Goal: Information Seeking & Learning: Understand process/instructions

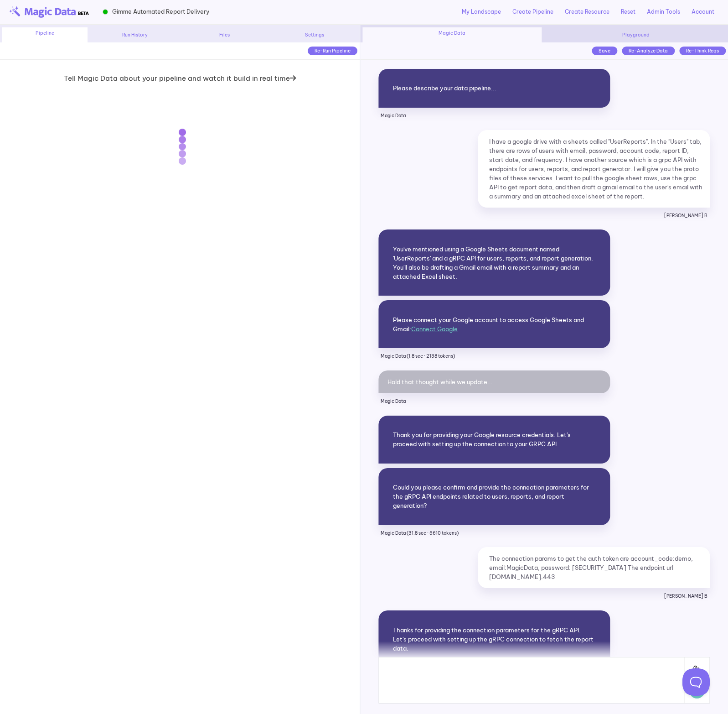
scroll to position [13919, 0]
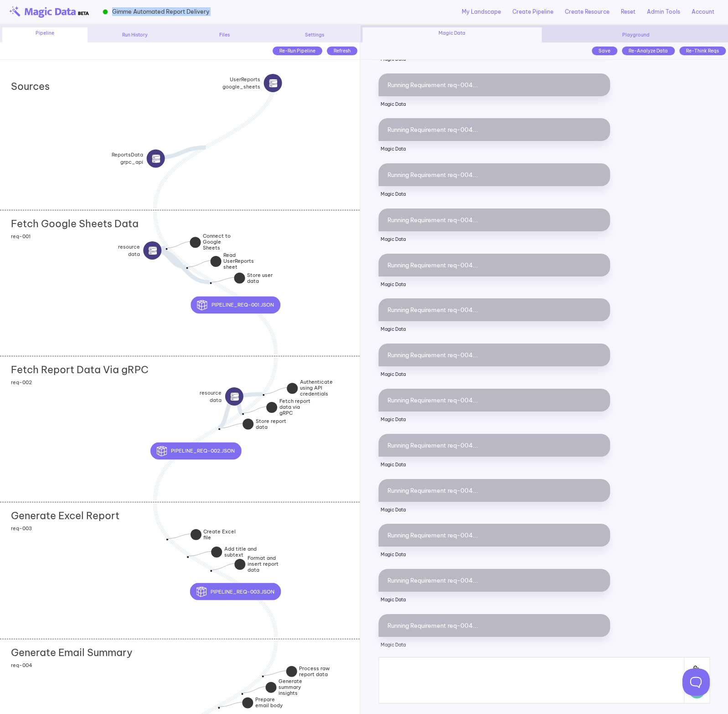
drag, startPoint x: 219, startPoint y: 12, endPoint x: 106, endPoint y: 10, distance: 113.1
click at [106, 10] on div "Gimme Automated Report Delivery My Landscape Create Pipeline Create Resource Re…" at bounding box center [364, 12] width 728 height 25
copy div "Gimme Automated Report Delivery"
click at [268, 244] on div "Fetch Google Sheets Data add section adding new section req-001" at bounding box center [179, 283] width 359 height 146
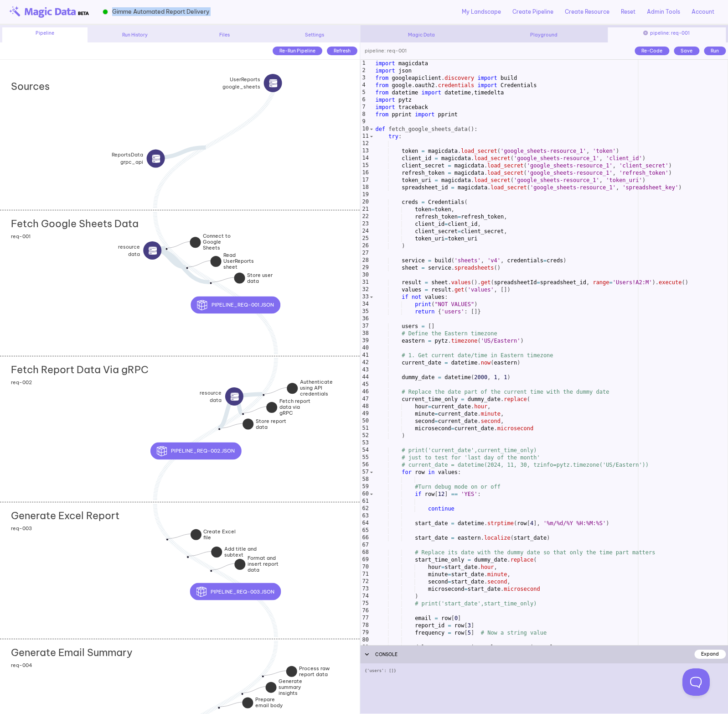
click at [341, 280] on div "Fetch Google Sheets Data add section adding new section req-001" at bounding box center [179, 283] width 359 height 146
click at [301, 262] on div "Fetch Google Sheets Data add section adding new section req-001" at bounding box center [179, 283] width 359 height 146
click at [456, 278] on div "import magicdata import json from googleapiclient . discovery import build from…" at bounding box center [551, 360] width 354 height 600
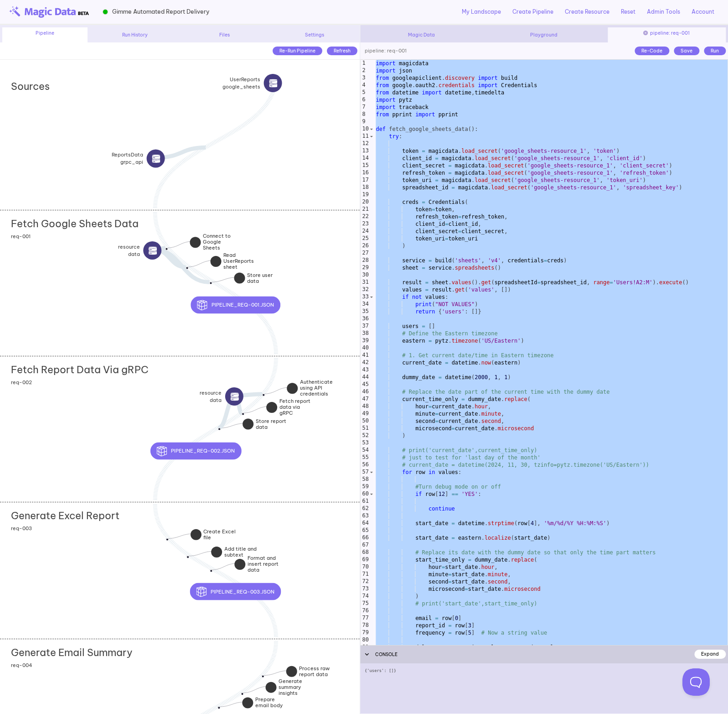
click at [101, 409] on div "Fetch Report Data Via gRPC add section adding new section req-002" at bounding box center [179, 429] width 359 height 146
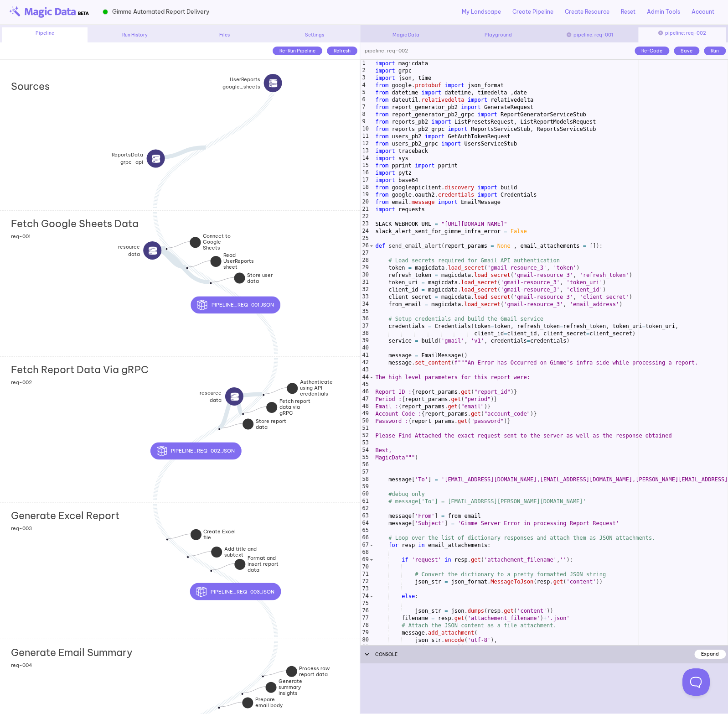
click at [445, 324] on div "import magicdata import grpc import json , time from google . protobuf import j…" at bounding box center [551, 360] width 354 height 600
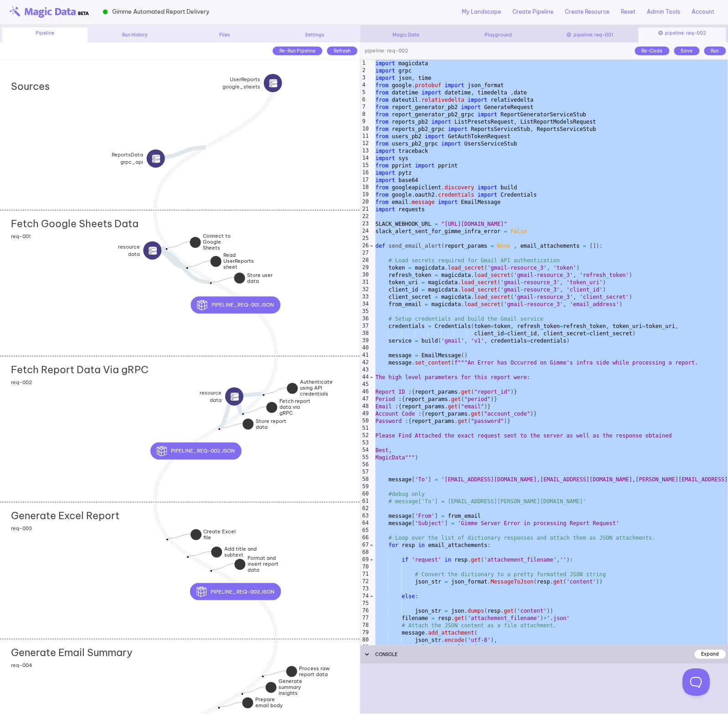
click at [113, 565] on div "Generate Excel Report add section adding new section req-003" at bounding box center [179, 570] width 359 height 137
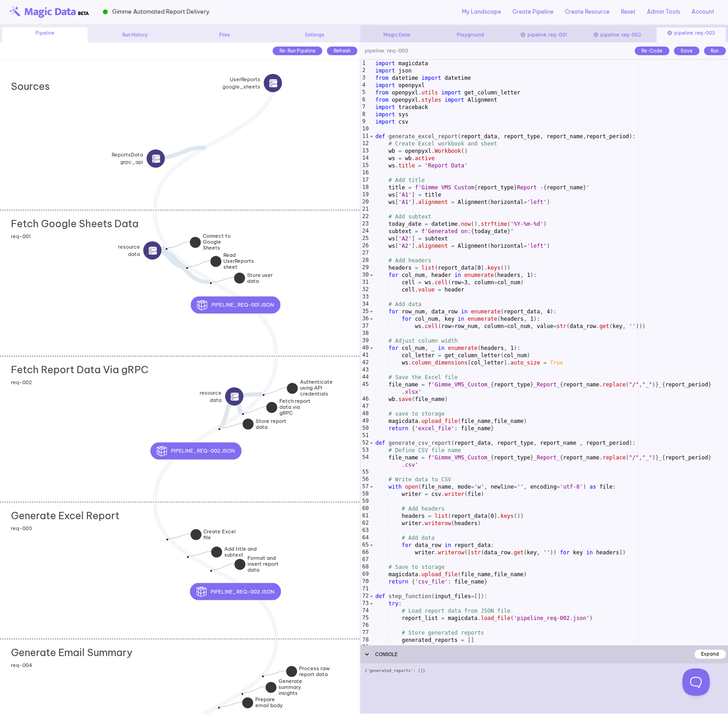
click at [422, 420] on div "import magicdata import json from datetime import datetime import openpyxl from…" at bounding box center [551, 360] width 354 height 600
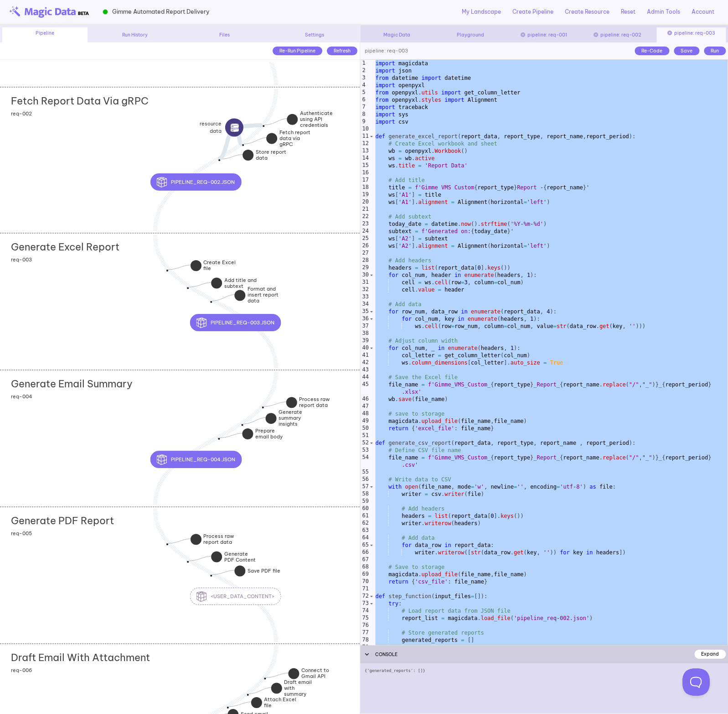
click at [141, 426] on div "Generate Email Summary add section adding new section req-004" at bounding box center [179, 438] width 359 height 137
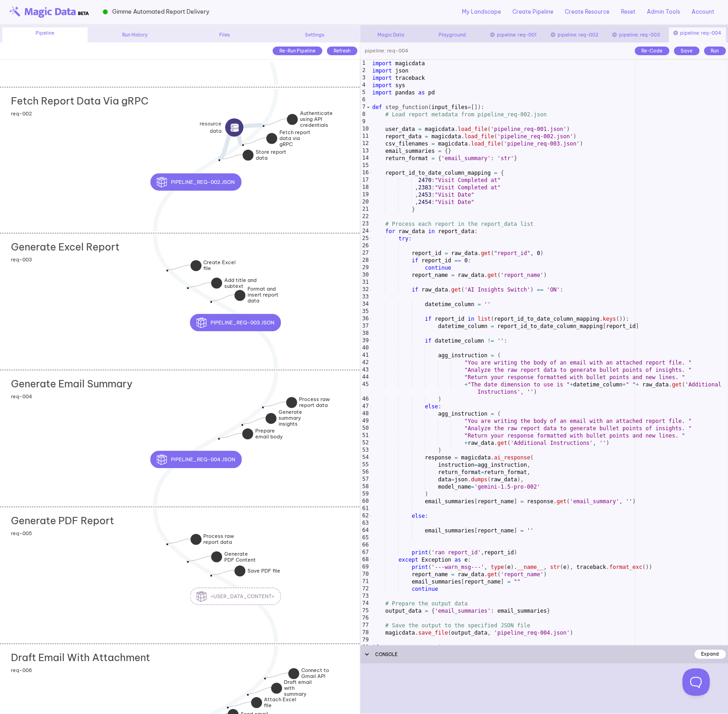
click at [461, 337] on div "import magicdata import json import traceback import sys import pandas as pd de…" at bounding box center [549, 360] width 358 height 600
type textarea "**********"
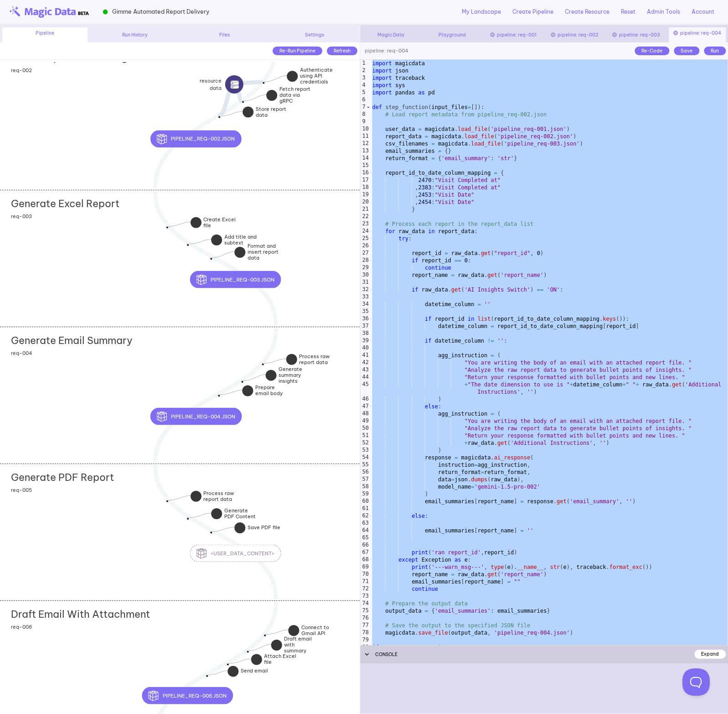
click at [99, 512] on div "Generate PDF Report add section adding new section req-005" at bounding box center [179, 531] width 359 height 137
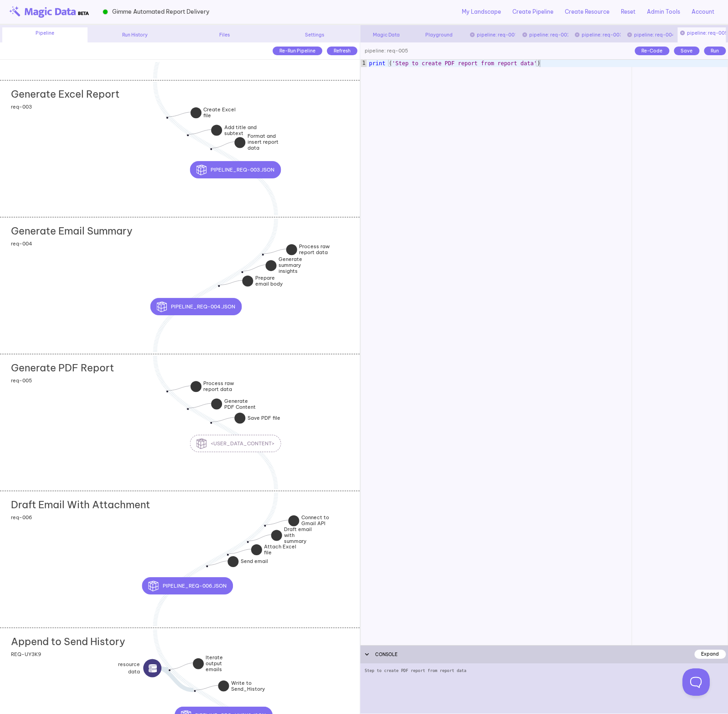
click at [102, 544] on div "Draft Email With Attachment add section adding new section req-006" at bounding box center [179, 559] width 359 height 137
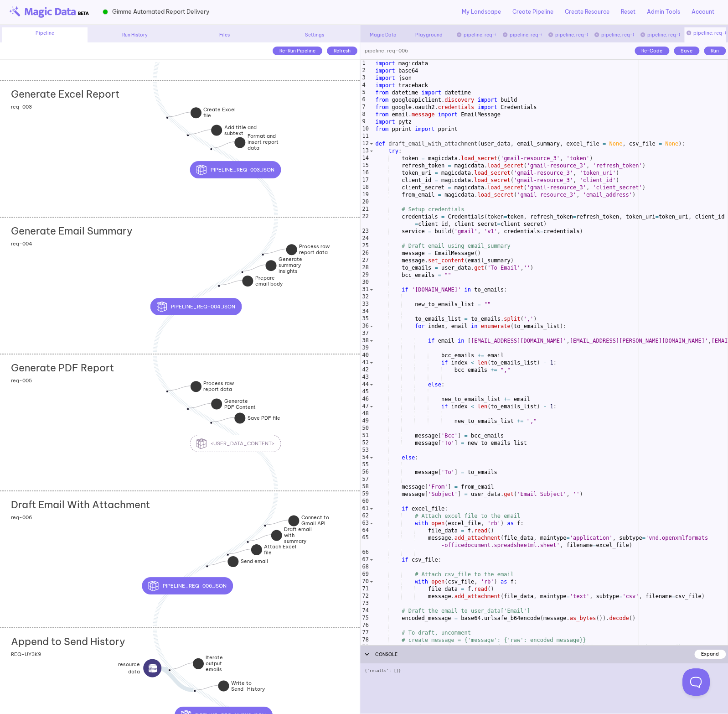
click at [522, 375] on div "import magicdata import base64 import json import traceback from datetime impor…" at bounding box center [551, 360] width 354 height 600
type textarea "**********"
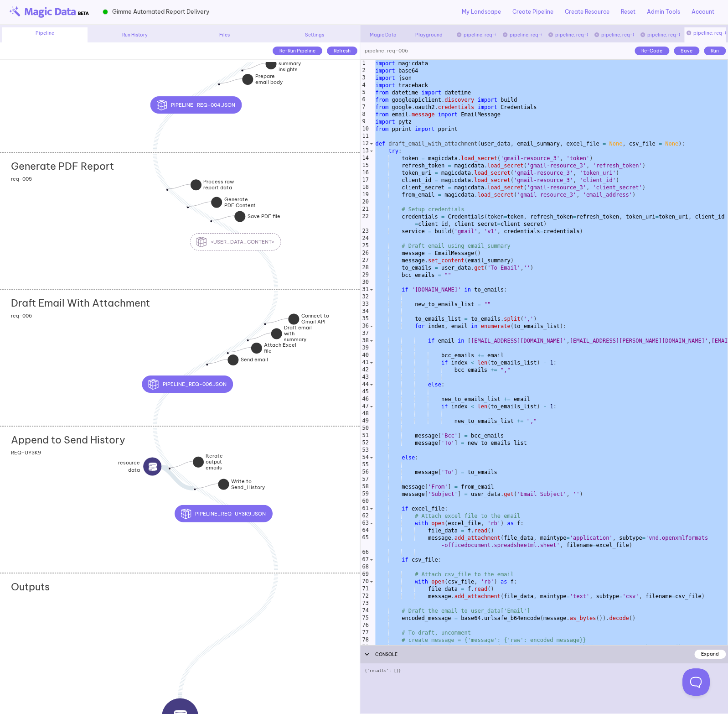
click at [319, 475] on div "Append to Send History add section adding new section REQ-UY3K9" at bounding box center [179, 499] width 359 height 146
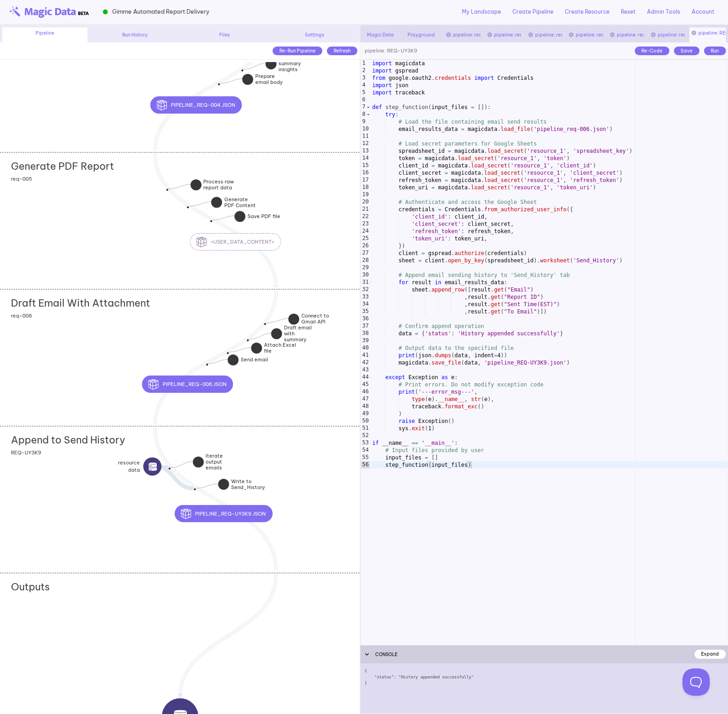
click at [477, 367] on div "import magicdata import gspread from google . oauth2 . credentials import Crede…" at bounding box center [549, 360] width 358 height 600
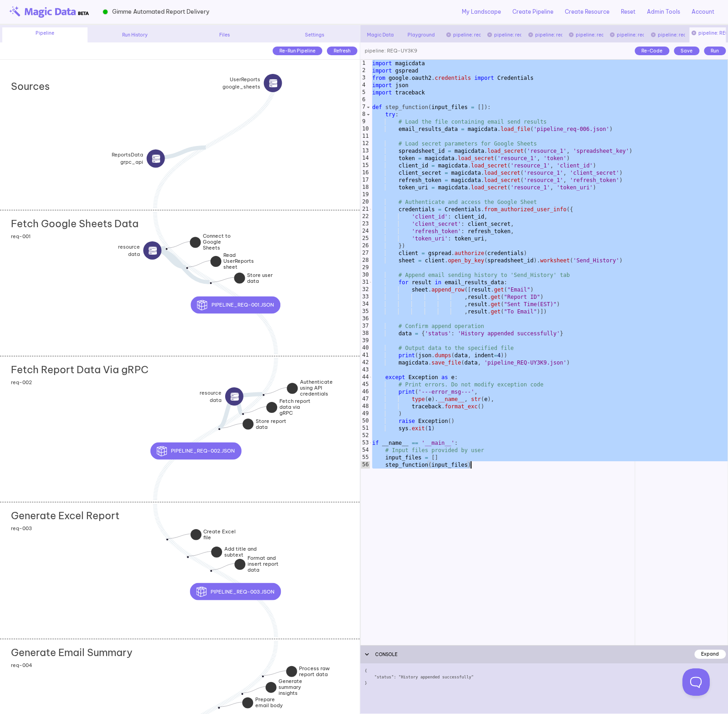
click at [498, 378] on div "import magicdata import gspread from google . oauth2 . credentials import Crede…" at bounding box center [549, 360] width 358 height 600
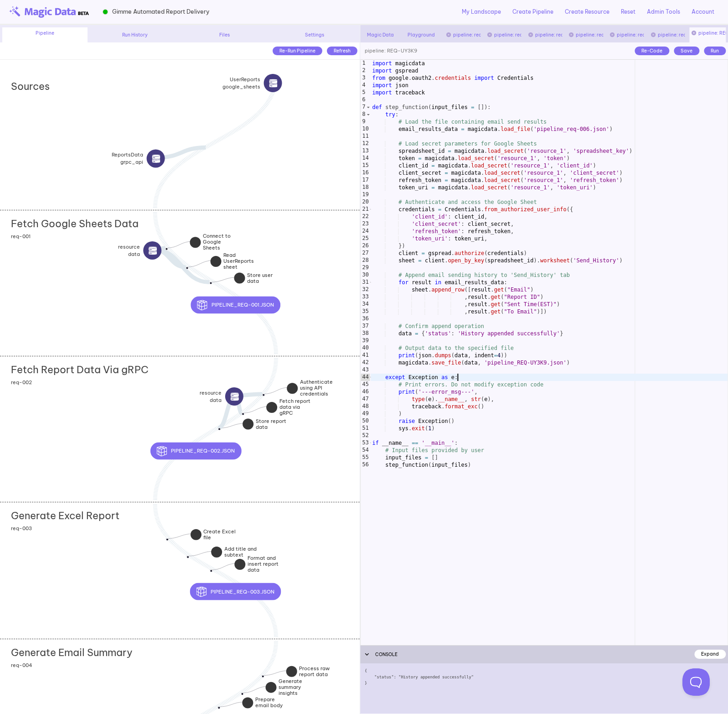
click at [288, 257] on div "Fetch Google Sheets Data add section adding new section req-001" at bounding box center [179, 283] width 359 height 146
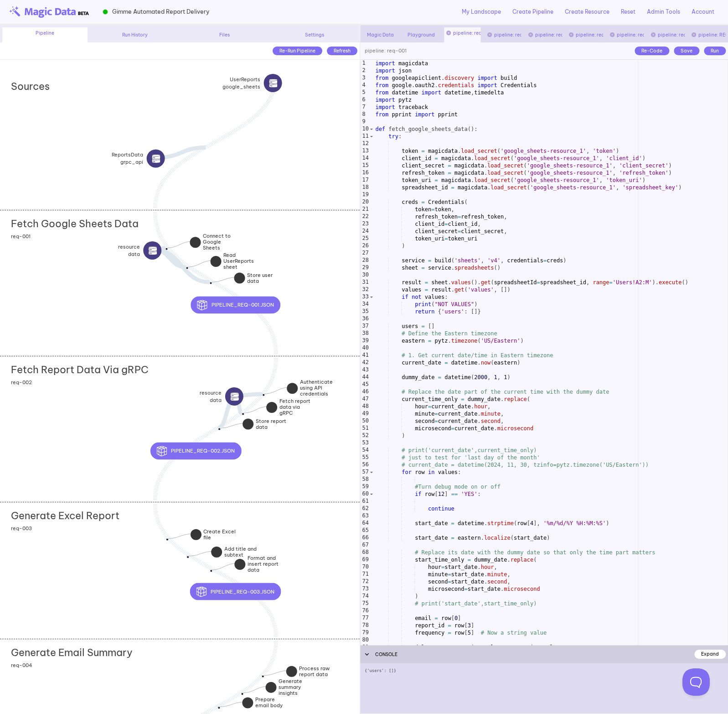
click at [534, 149] on div "import magicdata import json from googleapiclient . discovery import build from…" at bounding box center [551, 360] width 354 height 600
click at [306, 249] on div "Fetch Google Sheets Data add section adding new section req-001" at bounding box center [179, 283] width 359 height 146
click at [524, 152] on div "import magicdata import json from googleapiclient . discovery import build from…" at bounding box center [551, 360] width 354 height 600
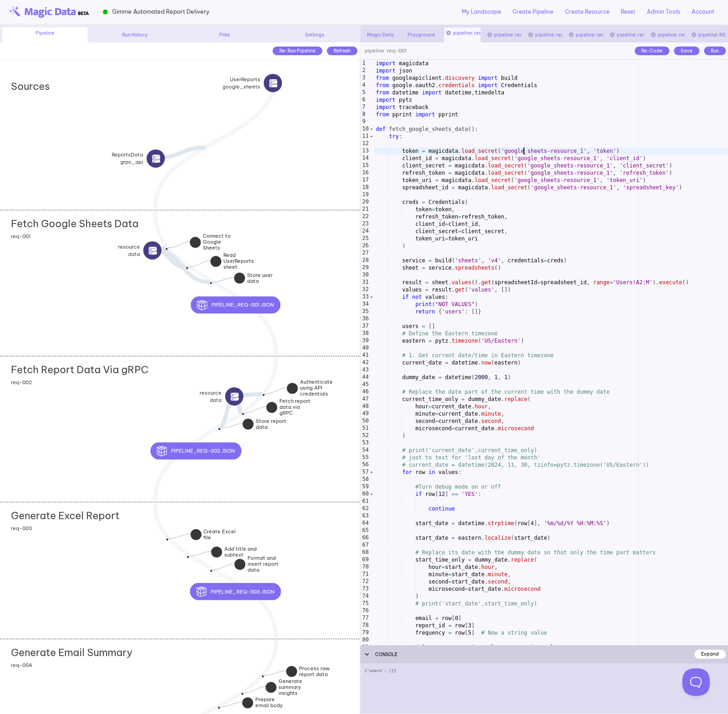
click at [598, 153] on div "import magicdata import json from googleapiclient . discovery import build from…" at bounding box center [551, 360] width 354 height 600
click at [629, 150] on div "import magicdata import json from googleapiclient . discovery import build from…" at bounding box center [551, 360] width 354 height 600
drag, startPoint x: 587, startPoint y: 150, endPoint x: 500, endPoint y: 150, distance: 87.1
click at [500, 150] on div "import magicdata import json from googleapiclient . discovery import build from…" at bounding box center [551, 360] width 354 height 600
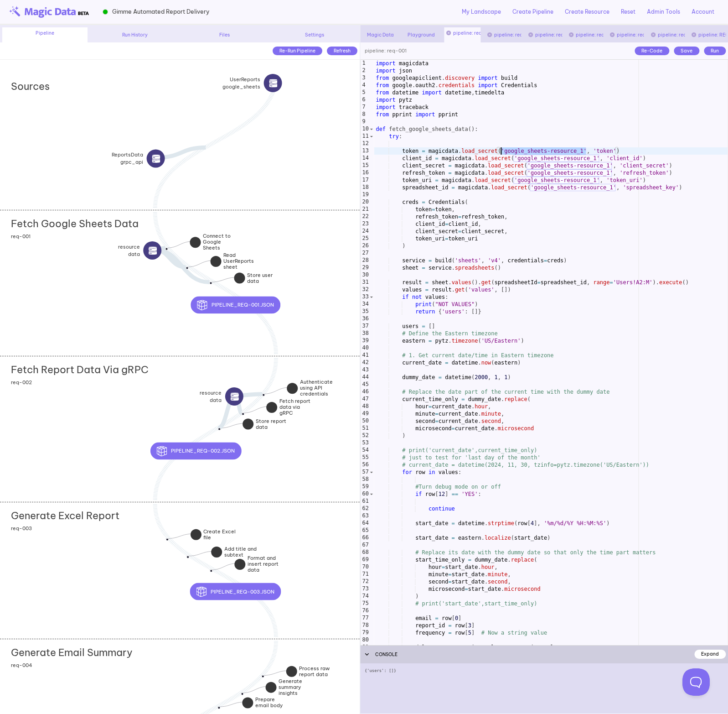
click at [98, 404] on div "Fetch Report Data Via gRPC add section adding new section req-002" at bounding box center [179, 429] width 359 height 146
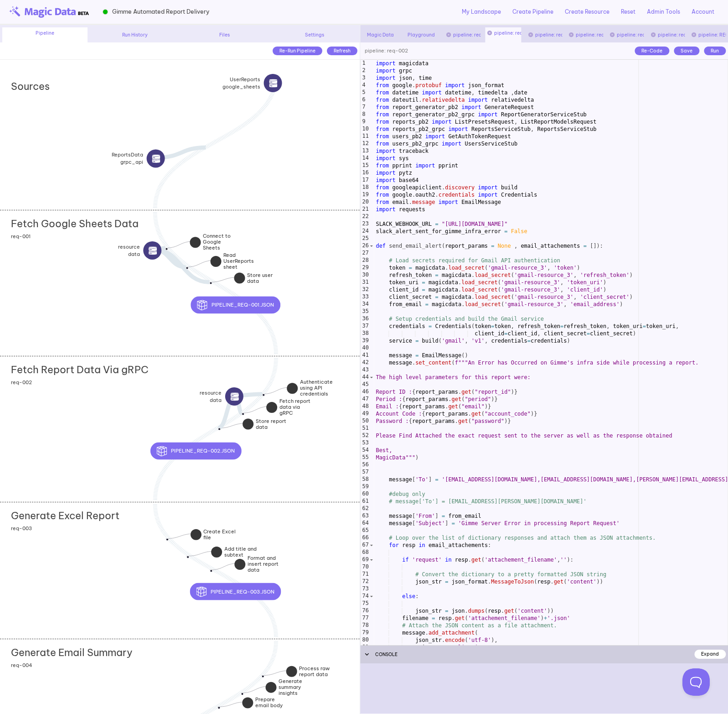
click at [470, 268] on div "import magicdata import grpc import json , time from google . protobuf import j…" at bounding box center [551, 360] width 354 height 600
drag, startPoint x: 543, startPoint y: 266, endPoint x: 488, endPoint y: 266, distance: 55.2
click at [488, 266] on div "import magicdata import grpc import json , time from google . protobuf import j…" at bounding box center [551, 360] width 354 height 600
click at [298, 529] on div "Generate Excel Report add section adding new section req-003" at bounding box center [179, 570] width 359 height 137
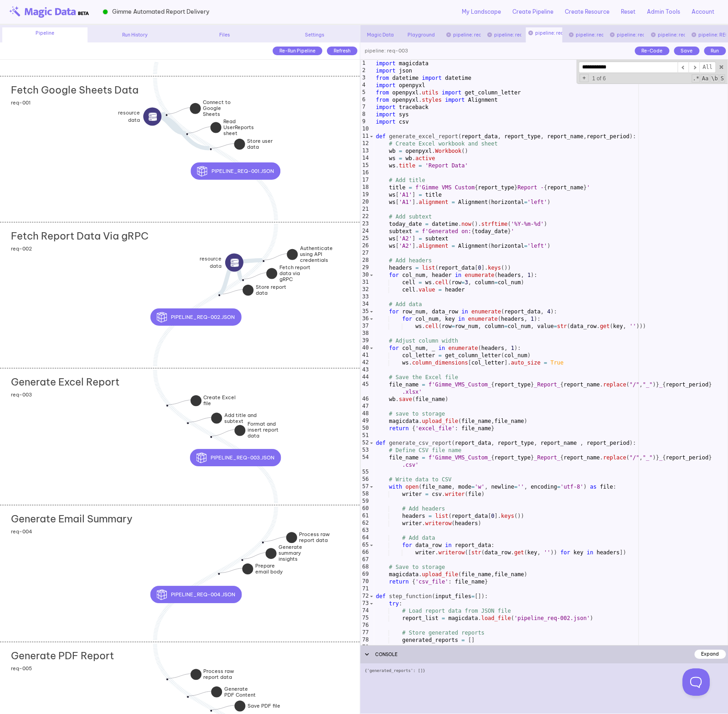
click at [171, 528] on div "Generate Email Summary add section adding new section req-004" at bounding box center [179, 573] width 359 height 137
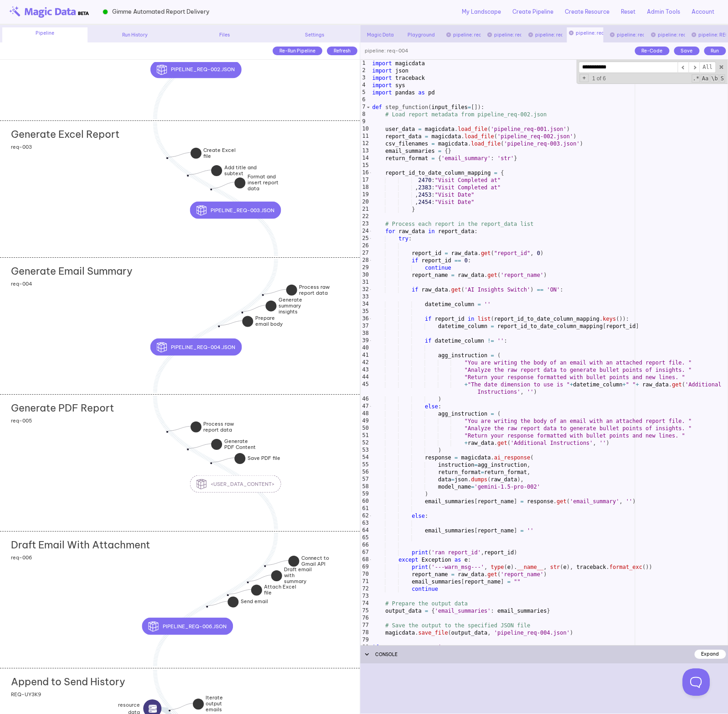
click at [154, 566] on div "Draft Email With Attachment add section adding new section req-006" at bounding box center [179, 599] width 359 height 137
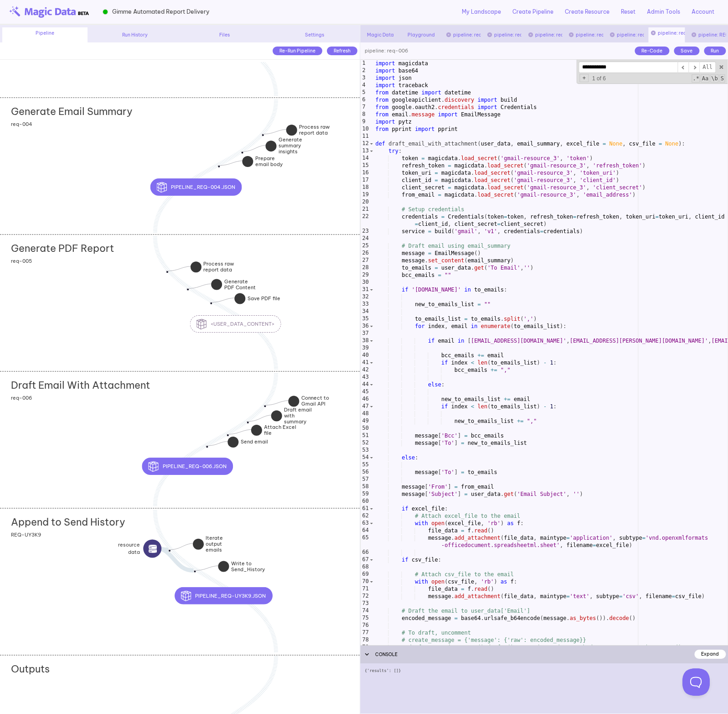
click at [86, 574] on div "Append to Send History add section adding new section REQ-UY3K9" at bounding box center [179, 581] width 359 height 146
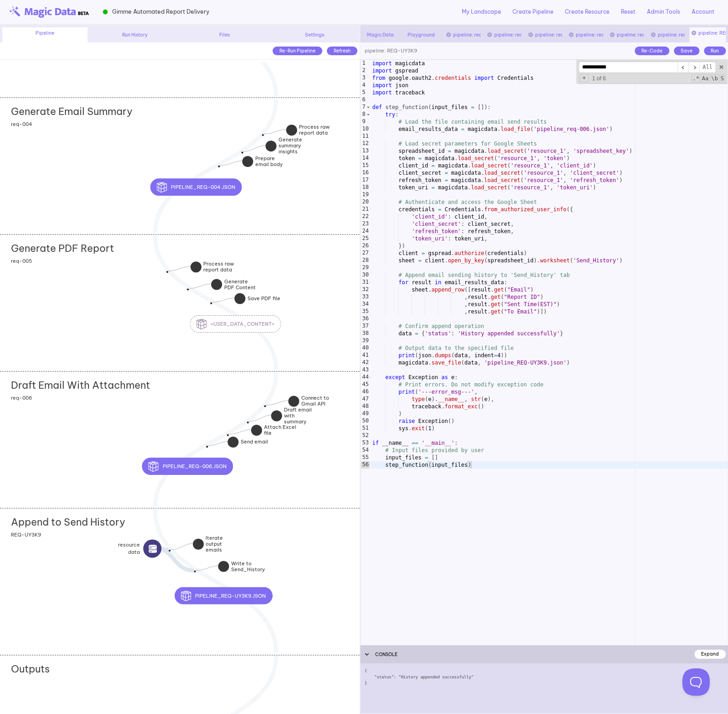
type textarea "**********"
drag, startPoint x: 527, startPoint y: 149, endPoint x: 566, endPoint y: 151, distance: 38.8
click at [566, 151] on div "import magicdata import gspread from google . oauth2 . credentials import Crede…" at bounding box center [549, 360] width 358 height 600
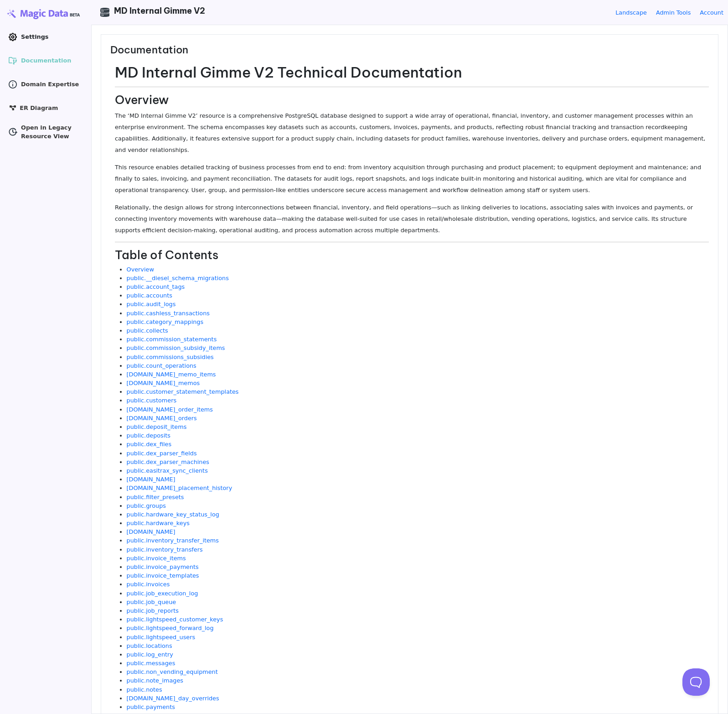
click at [37, 38] on span "Settings" at bounding box center [34, 36] width 27 height 9
click at [13, 37] on icon at bounding box center [12, 37] width 3 height 3
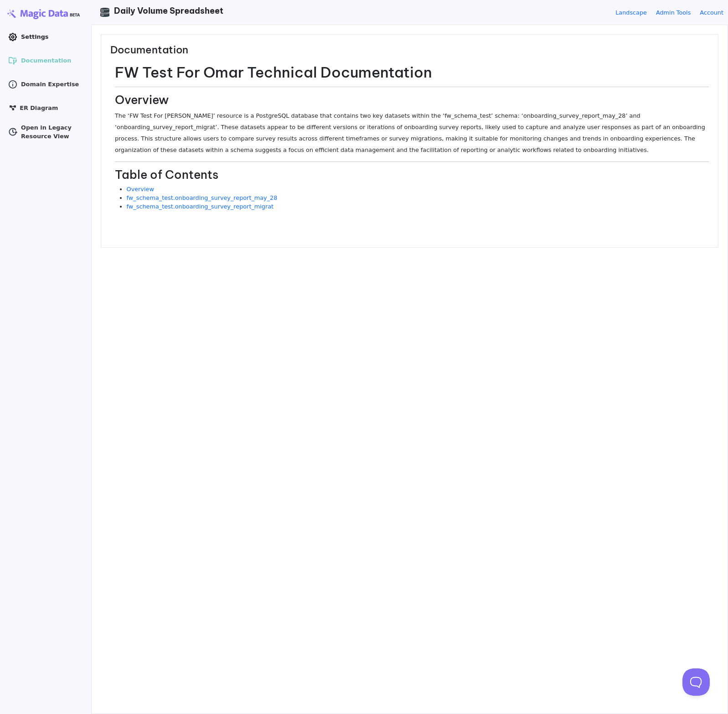
click at [13, 34] on icon ".cls-1 { clip-path: url(#clippath); } .cls-2 { fill: none; } .cls-2, .cls-3 { s…" at bounding box center [12, 36] width 9 height 9
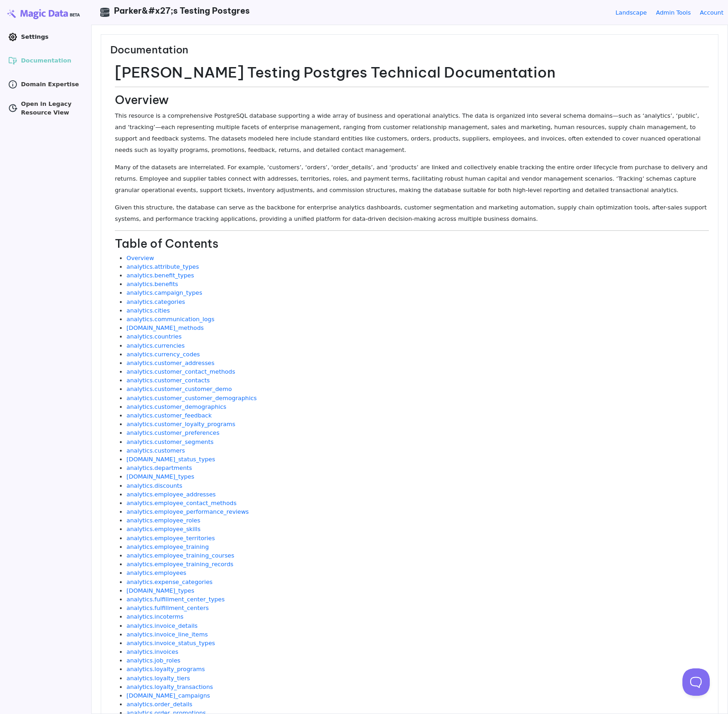
click at [16, 41] on icon ".cls-1 { clip-path: url(#clippath); } .cls-2 { fill: none; } .cls-2, .cls-3 { s…" at bounding box center [12, 36] width 9 height 9
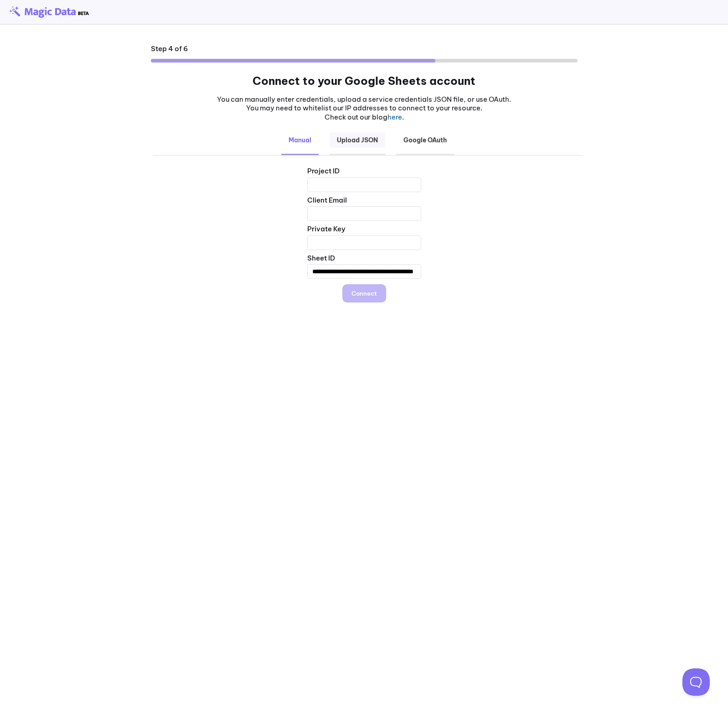
click at [354, 139] on b "Upload JSON" at bounding box center [358, 140] width 56 height 16
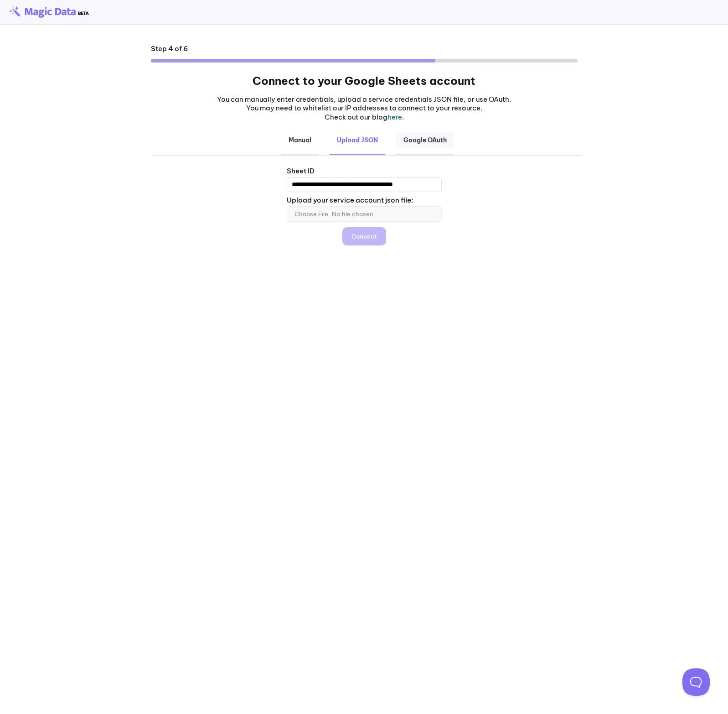
click at [411, 139] on b "Google OAuth" at bounding box center [425, 140] width 58 height 16
